Goal: Communication & Community: Answer question/provide support

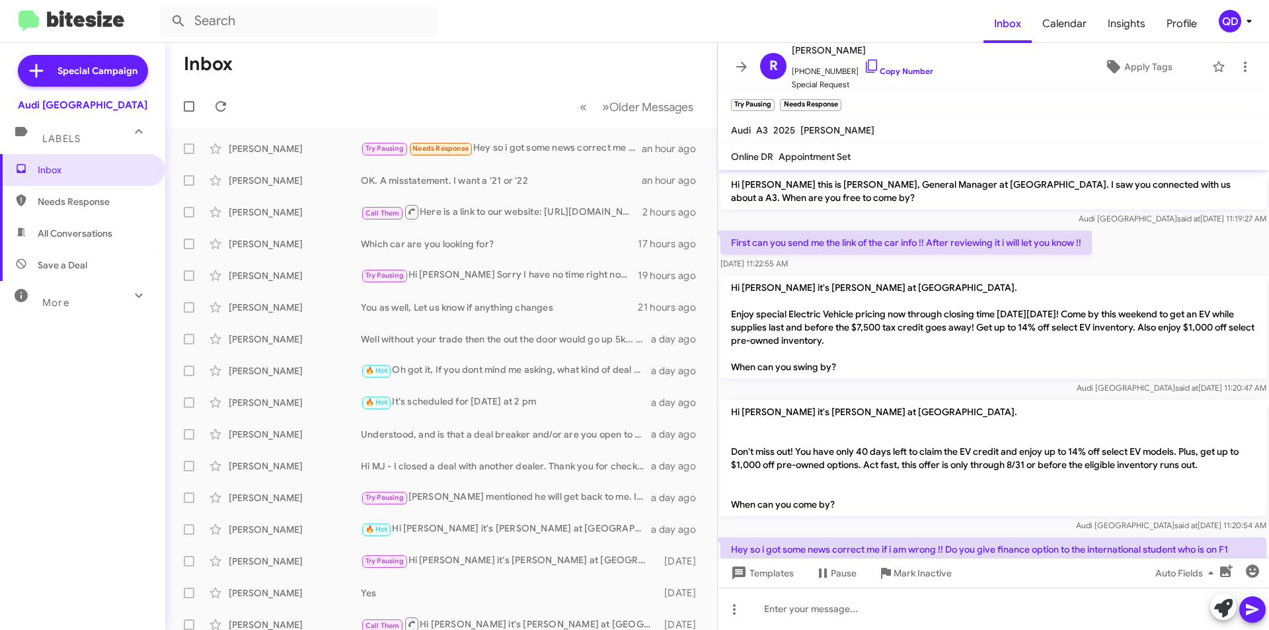
scroll to position [52, 0]
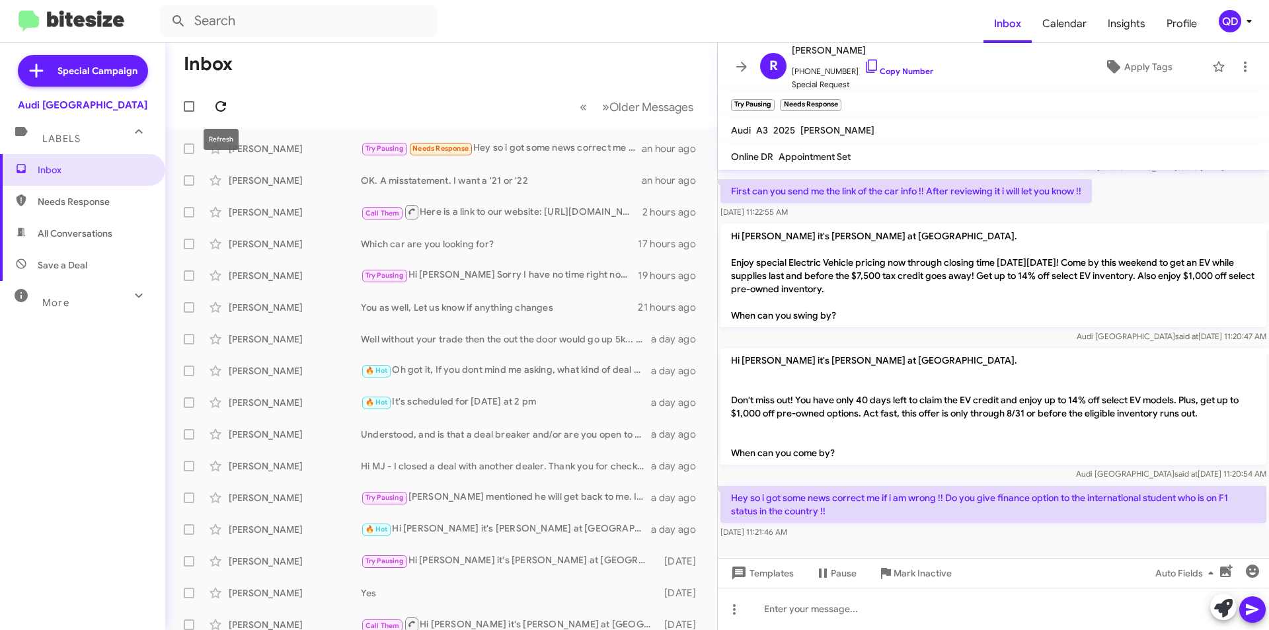
click at [224, 108] on icon at bounding box center [221, 106] width 16 height 16
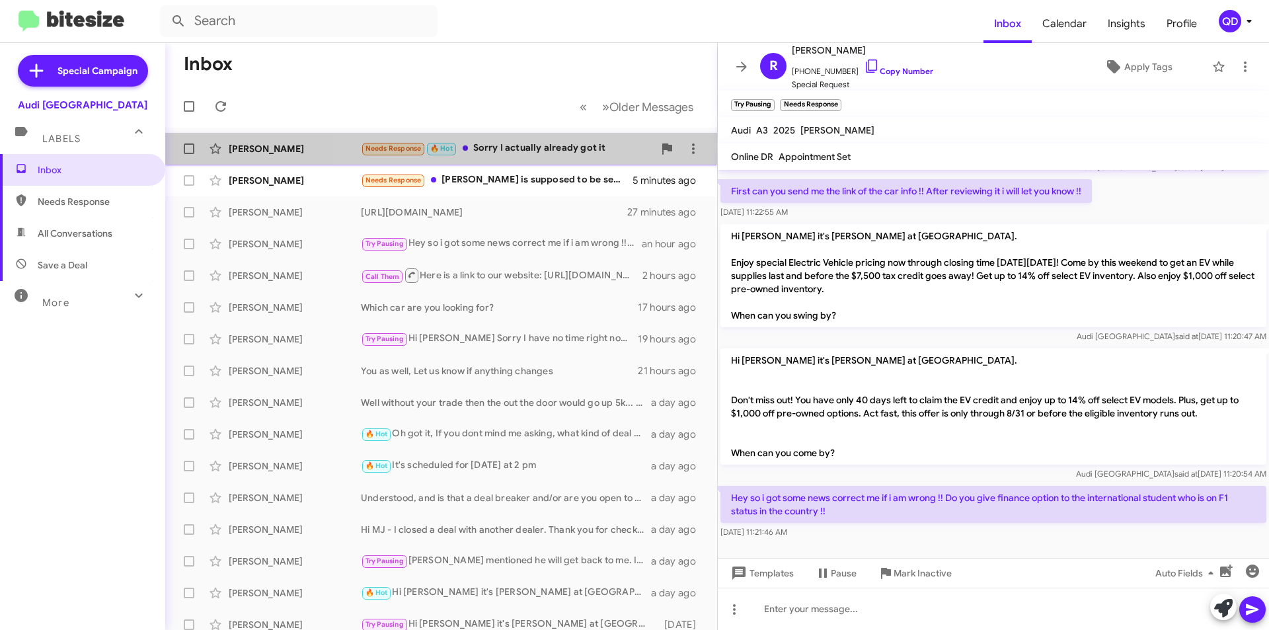
click at [535, 153] on div "Needs Response 🔥 Hot Sorry I actually already got it" at bounding box center [507, 148] width 293 height 15
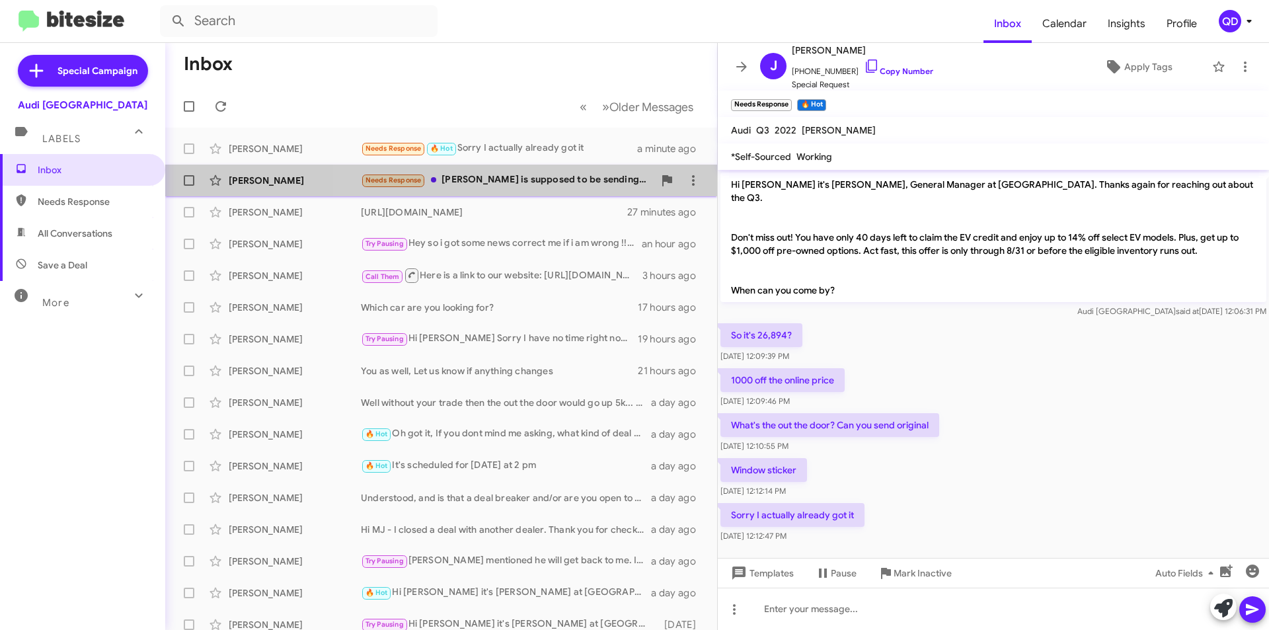
click at [530, 182] on div "Needs Response [PERSON_NAME] is supposed to be sending me a video" at bounding box center [507, 180] width 293 height 15
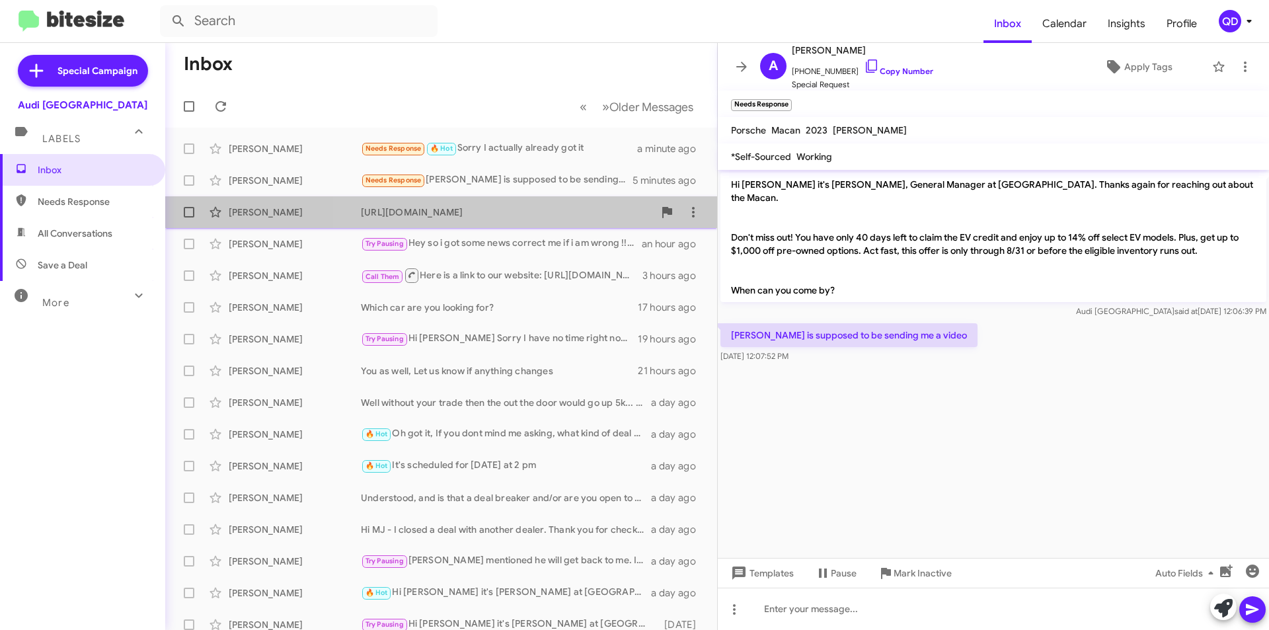
click at [561, 217] on div "[URL][DOMAIN_NAME]" at bounding box center [507, 212] width 293 height 13
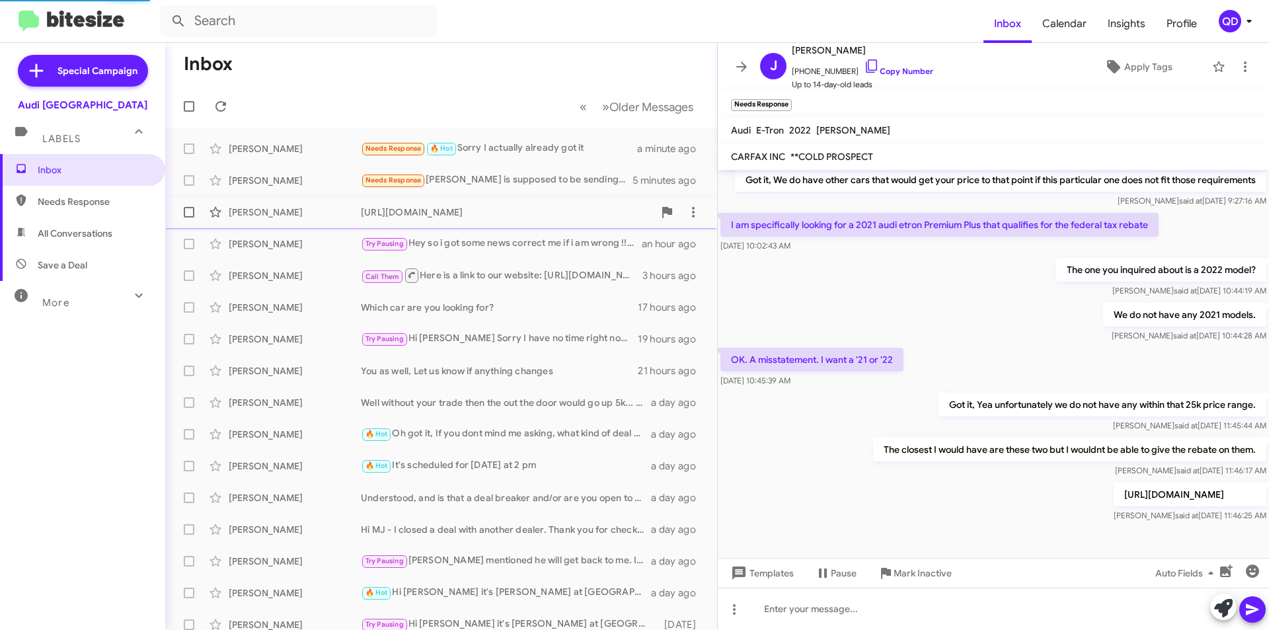
scroll to position [95, 0]
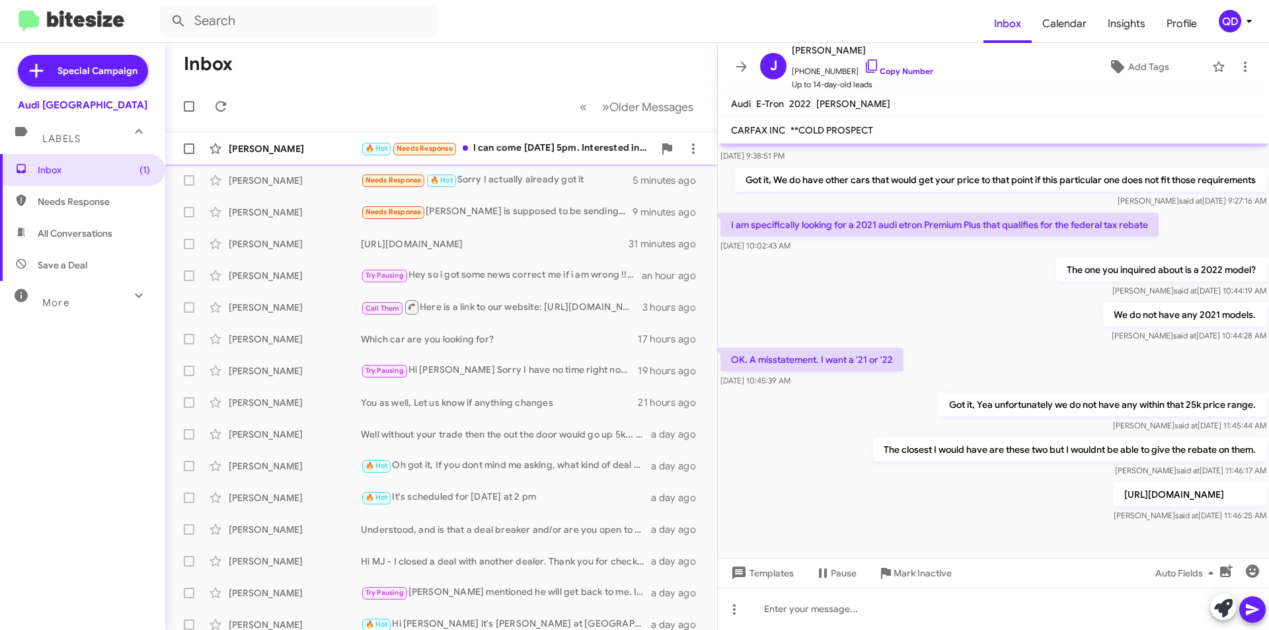
click at [503, 152] on div "🔥 Hot Needs Response I can come [DATE] 5pm. Interested in only certified RS5, S…" at bounding box center [507, 148] width 293 height 15
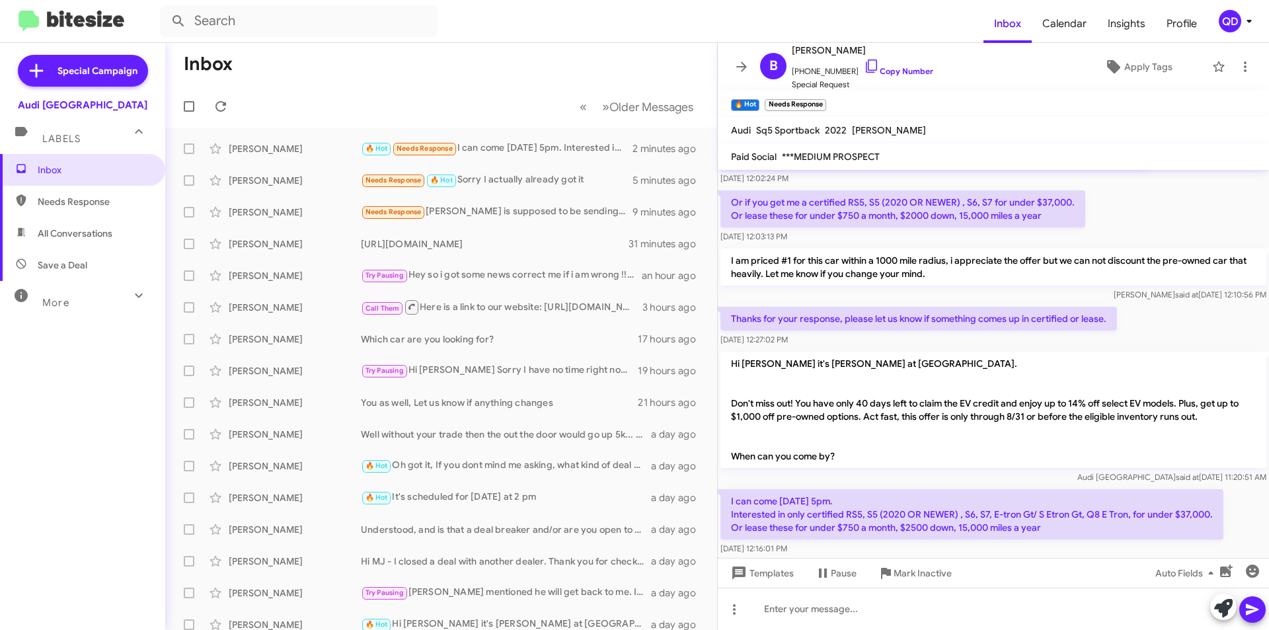
scroll to position [157, 0]
